Goal: Find specific page/section: Find specific page/section

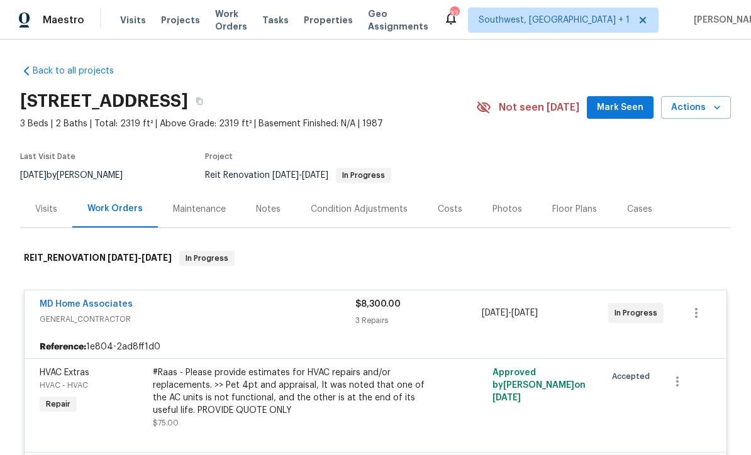
click at [170, 23] on span "Projects" at bounding box center [180, 20] width 39 height 13
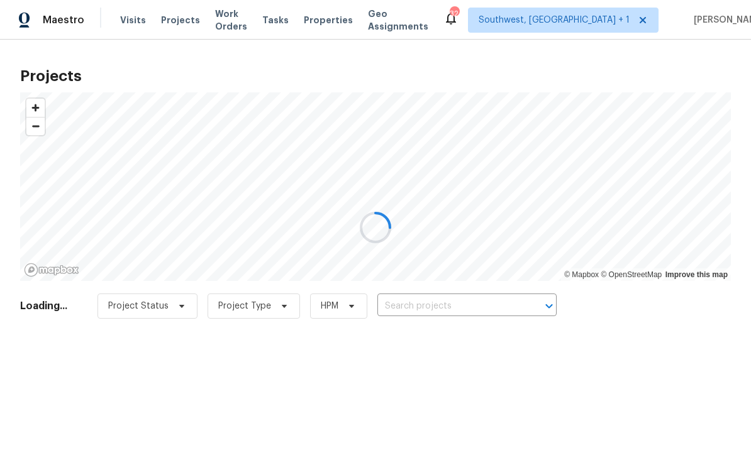
click at [424, 308] on div at bounding box center [375, 227] width 751 height 455
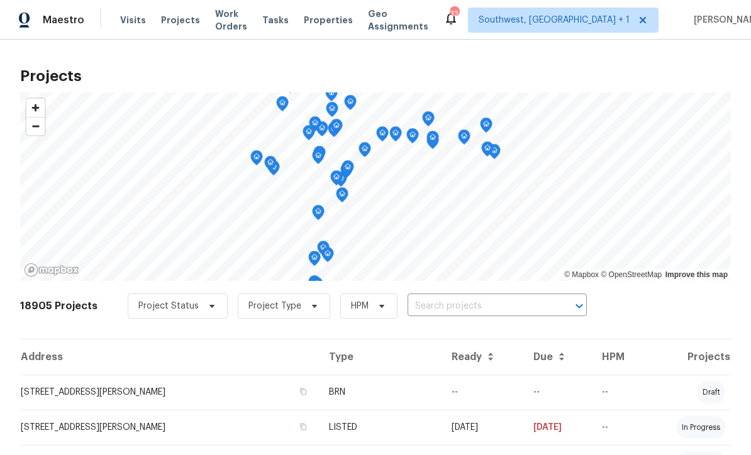
click at [425, 313] on input "text" at bounding box center [480, 306] width 144 height 19
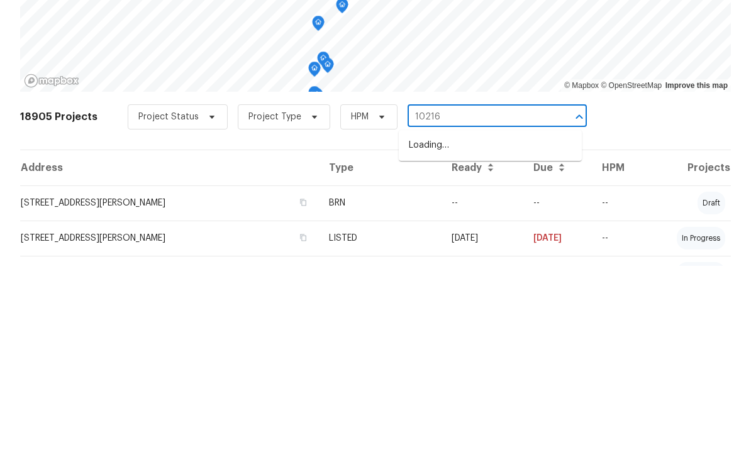
type input "10216"
click at [508, 345] on li "[STREET_ADDRESS]" at bounding box center [490, 355] width 183 height 21
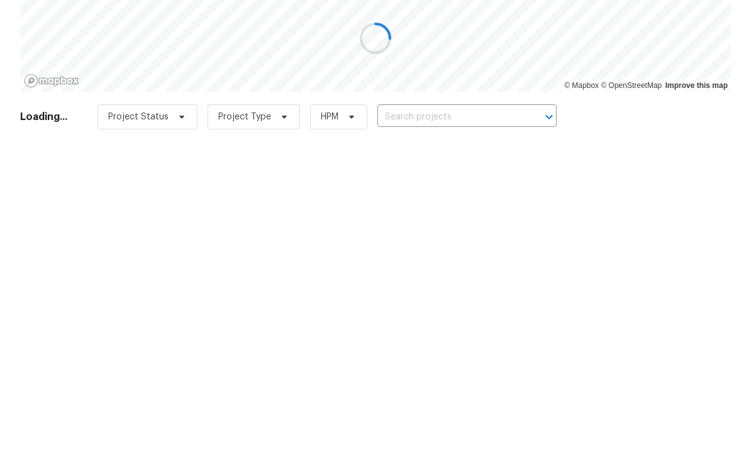
type input "[STREET_ADDRESS]"
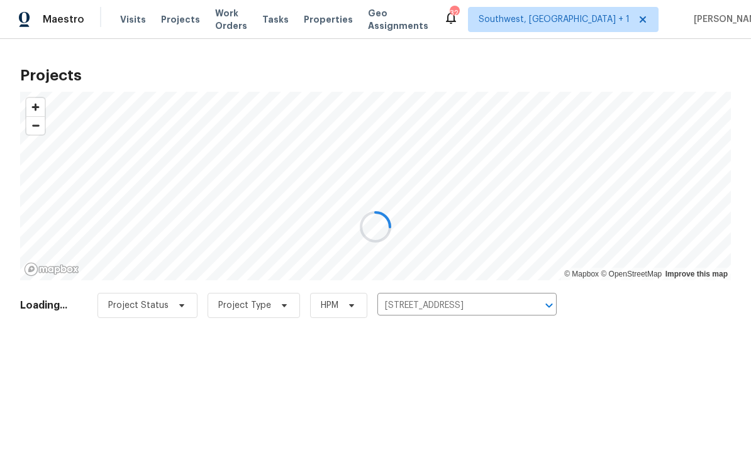
scroll to position [1, 0]
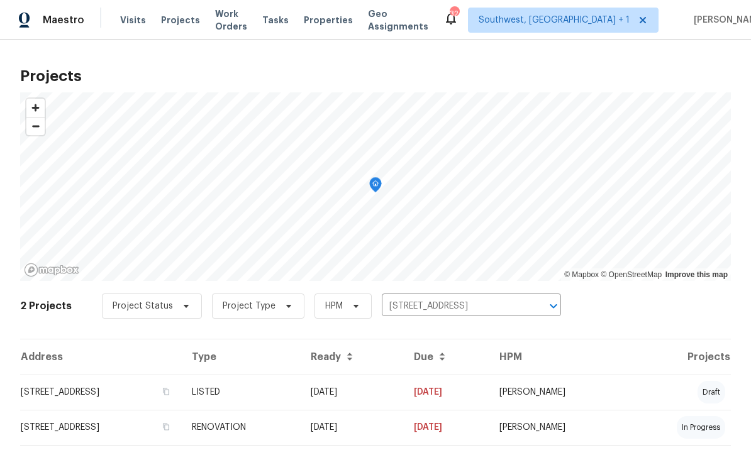
click at [404, 393] on td "[DATE]" at bounding box center [352, 392] width 103 height 35
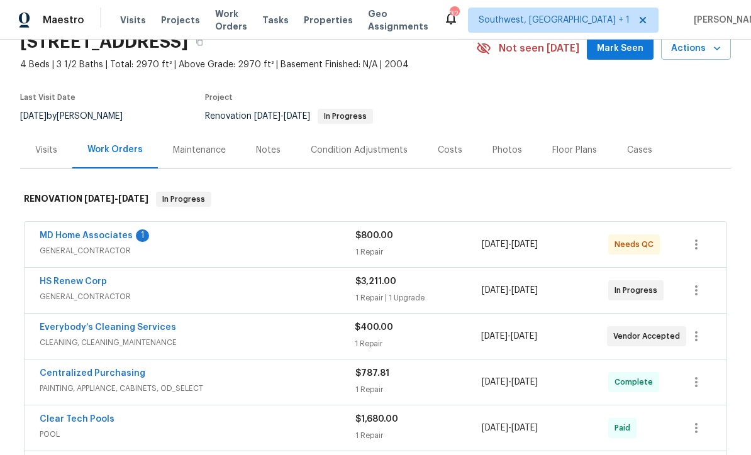
scroll to position [58, 0]
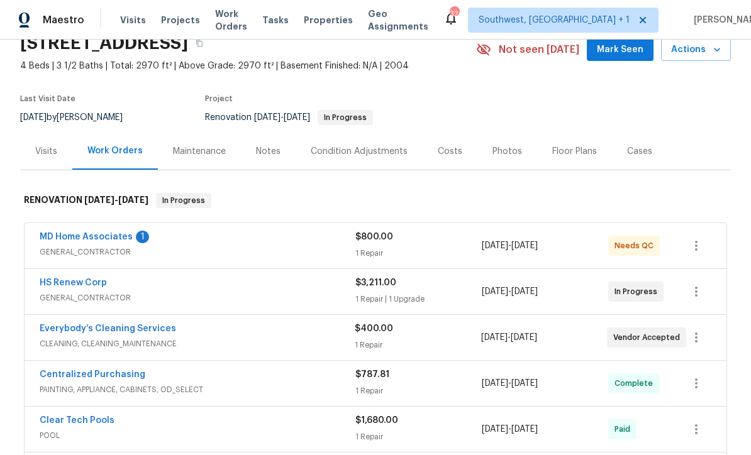
click at [81, 240] on link "MD Home Associates" at bounding box center [86, 237] width 93 height 9
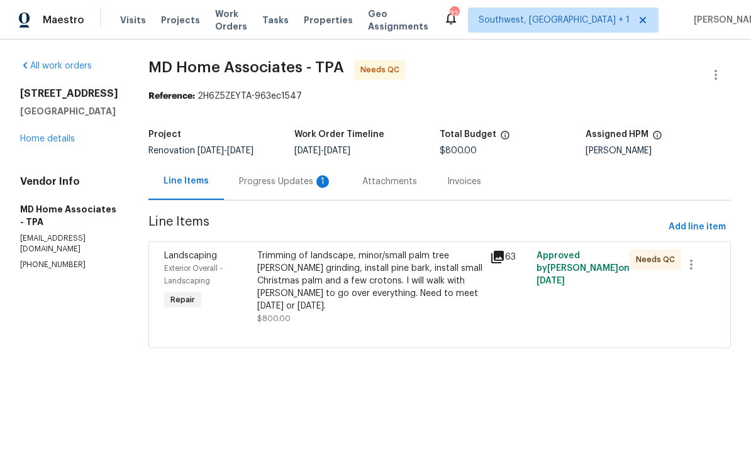
click at [272, 179] on div "Progress Updates 1" at bounding box center [285, 181] width 93 height 13
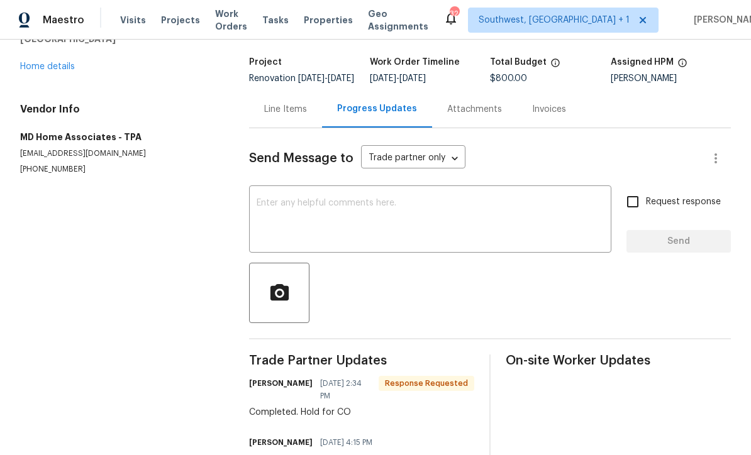
scroll to position [70, 0]
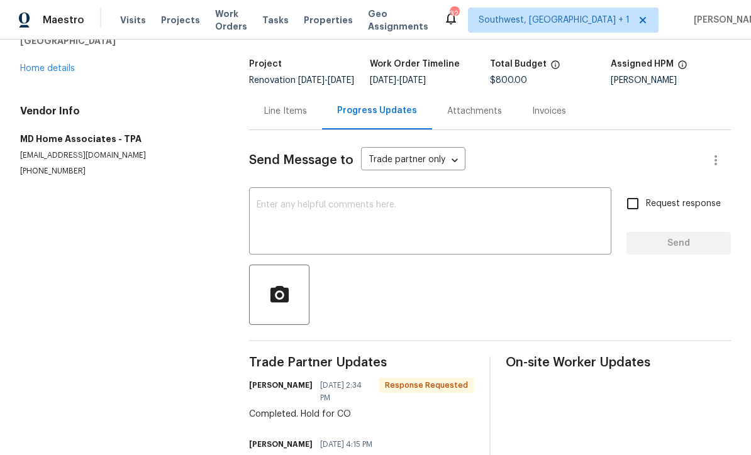
click at [43, 70] on link "Home details" at bounding box center [47, 68] width 55 height 9
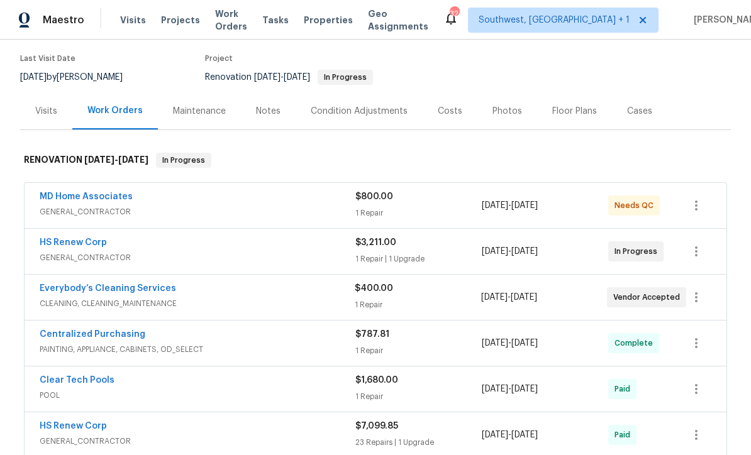
scroll to position [96, 0]
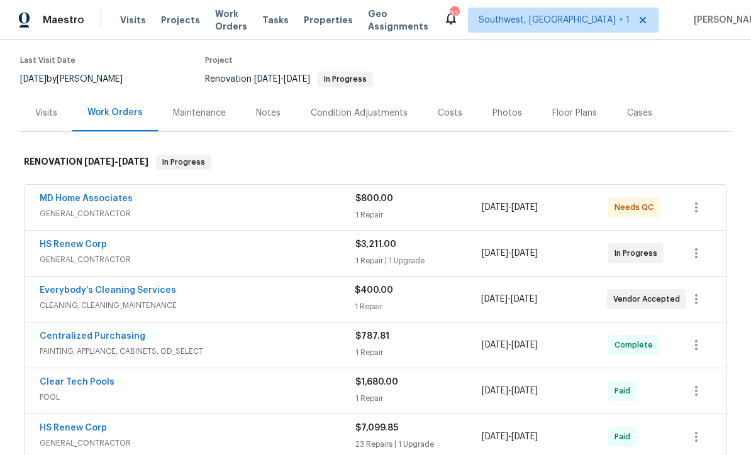
click at [60, 247] on link "HS Renew Corp" at bounding box center [73, 244] width 67 height 9
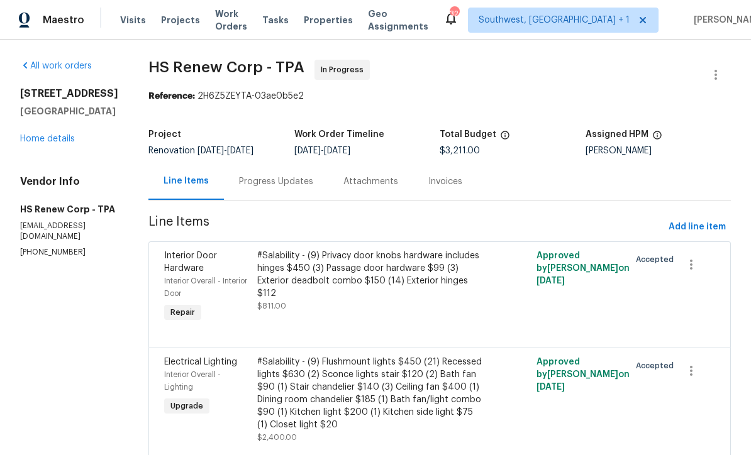
click at [172, 21] on span "Projects" at bounding box center [180, 20] width 39 height 13
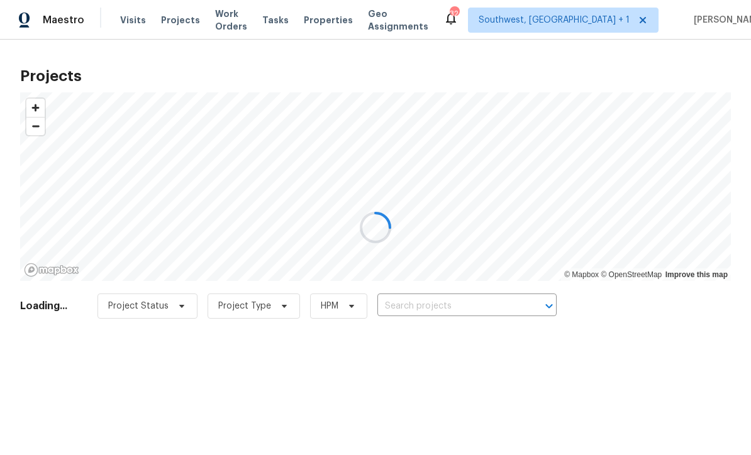
click at [444, 314] on input "text" at bounding box center [449, 306] width 144 height 19
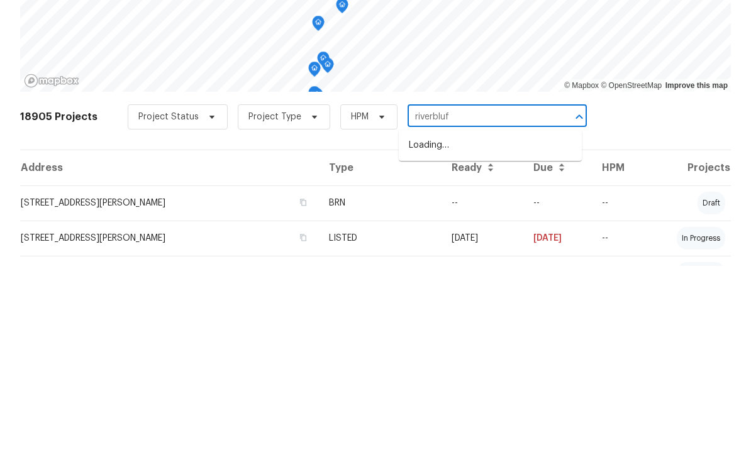
type input "riverbluff"
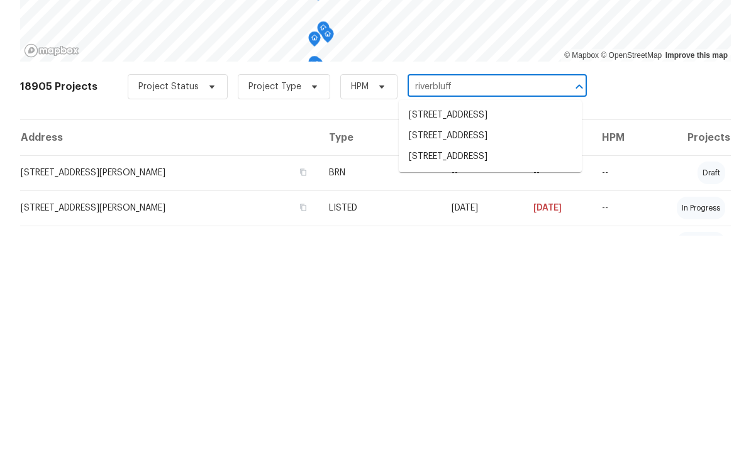
click at [516, 345] on li "[STREET_ADDRESS]" at bounding box center [490, 355] width 183 height 21
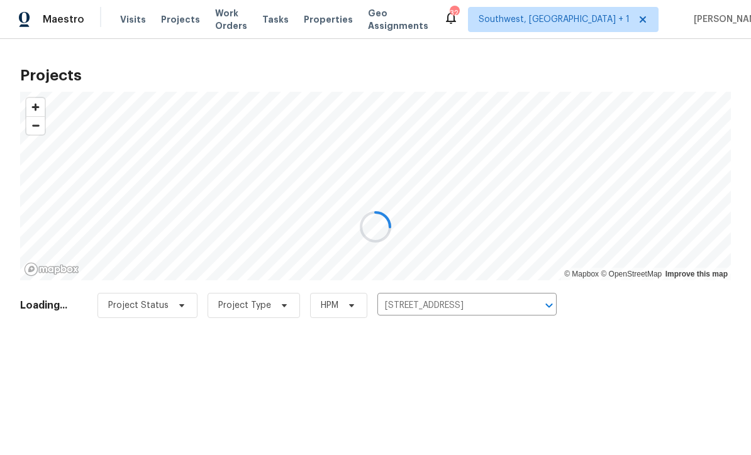
scroll to position [1, 0]
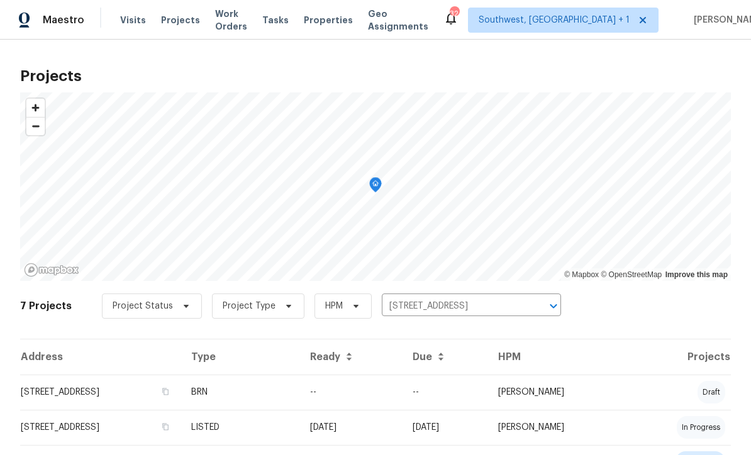
click at [402, 399] on td "--" at bounding box center [351, 392] width 103 height 35
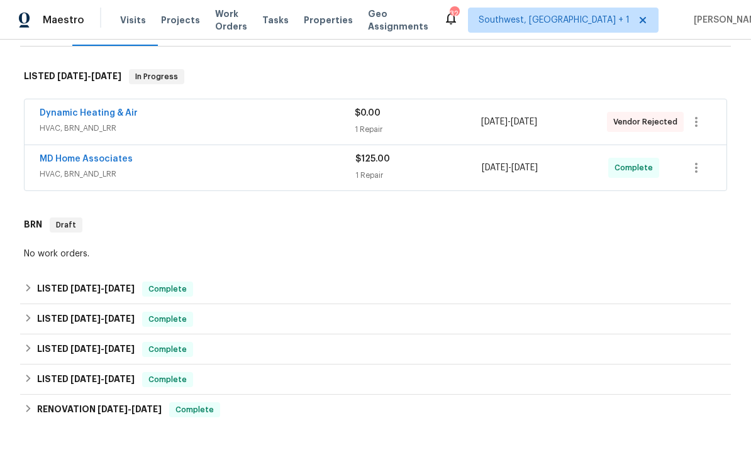
scroll to position [182, 0]
click at [436, 177] on div "1 Repair" at bounding box center [418, 175] width 126 height 13
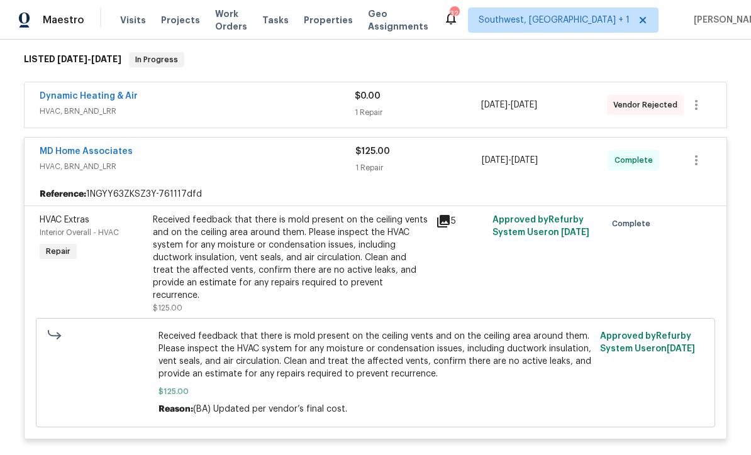
scroll to position [192, 0]
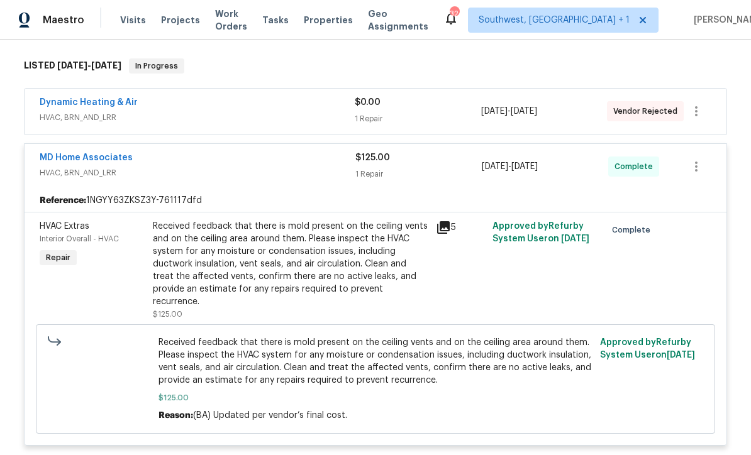
click at [437, 116] on div "1 Repair" at bounding box center [418, 119] width 126 height 13
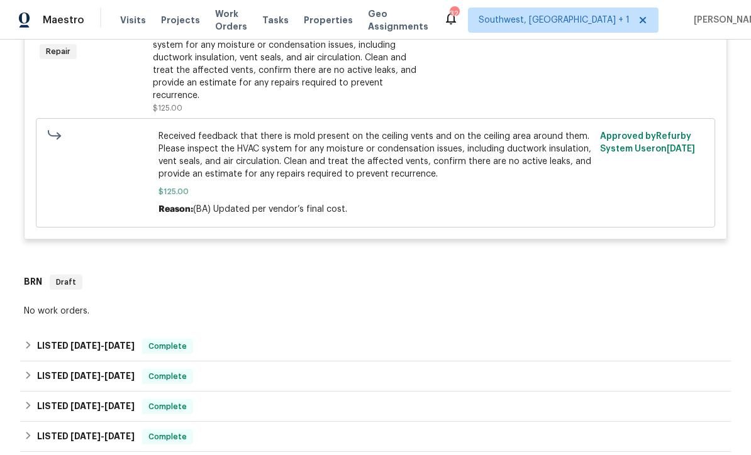
scroll to position [552, 0]
